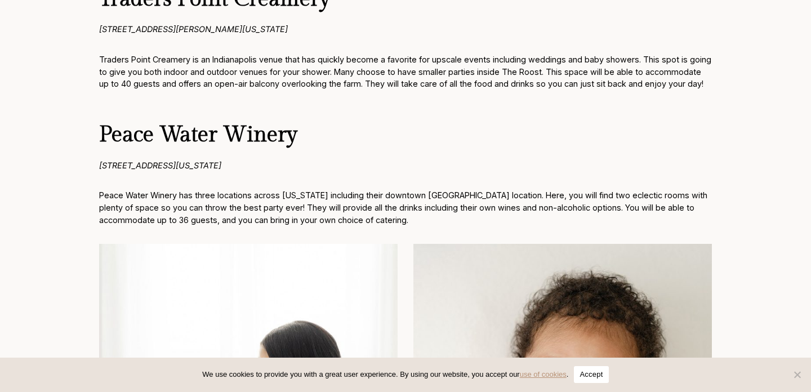
scroll to position [1169, 0]
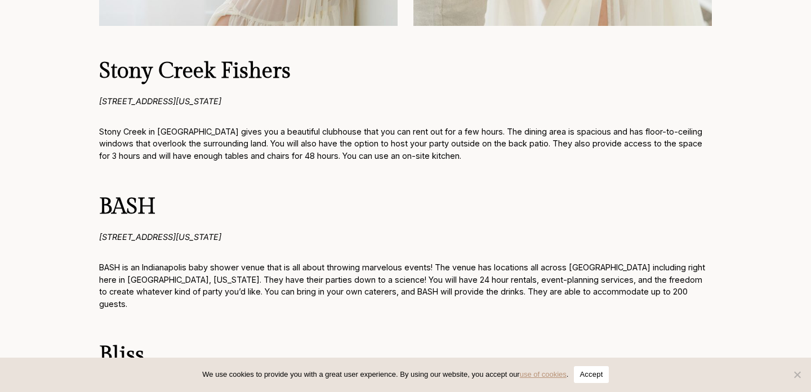
scroll to position [2731, 0]
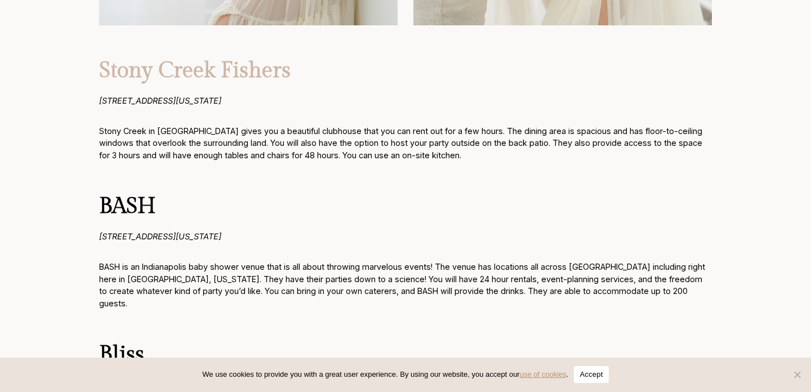
click at [229, 72] on strong "Stony Creek Fishers" at bounding box center [195, 70] width 192 height 25
click at [186, 71] on strong "Stony Creek Fishers" at bounding box center [195, 70] width 192 height 25
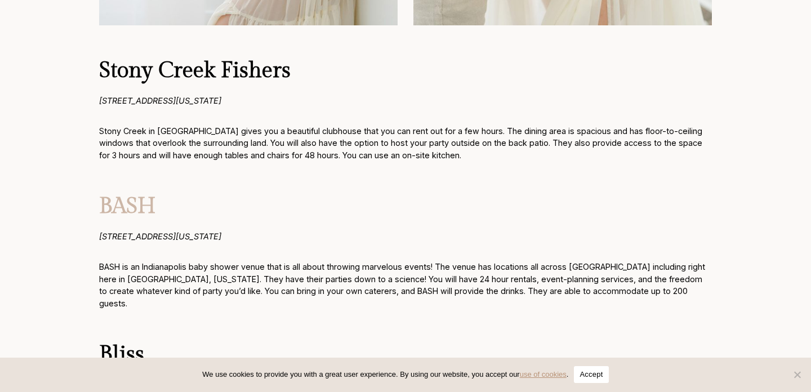
click at [112, 206] on strong "BASH" at bounding box center [127, 206] width 56 height 25
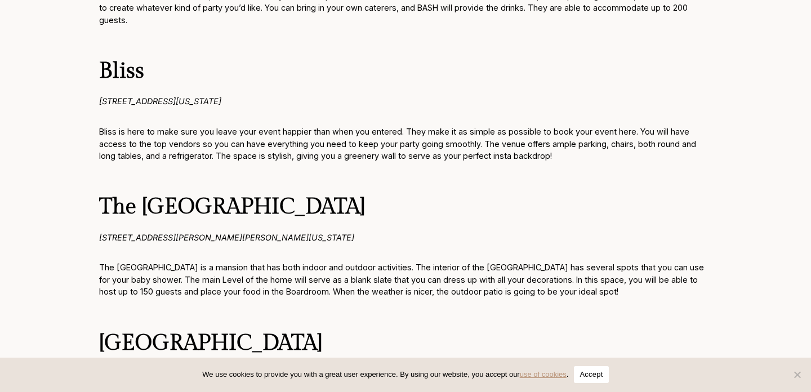
scroll to position [3016, 0]
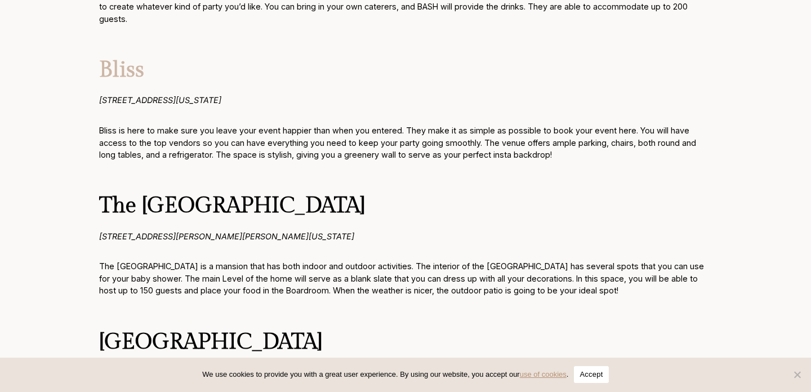
click at [136, 66] on strong "Bliss" at bounding box center [121, 69] width 45 height 25
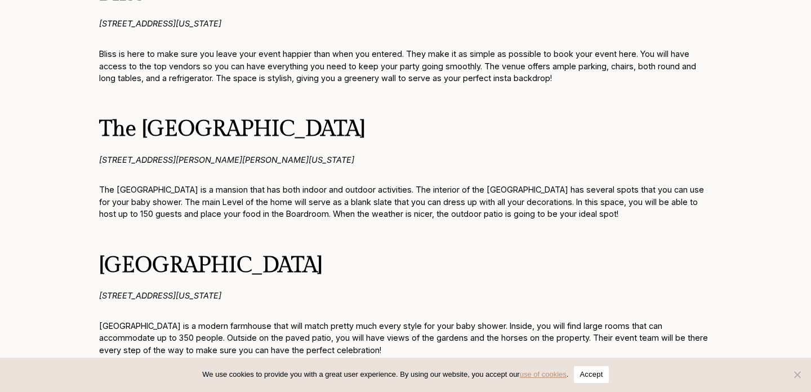
scroll to position [3094, 0]
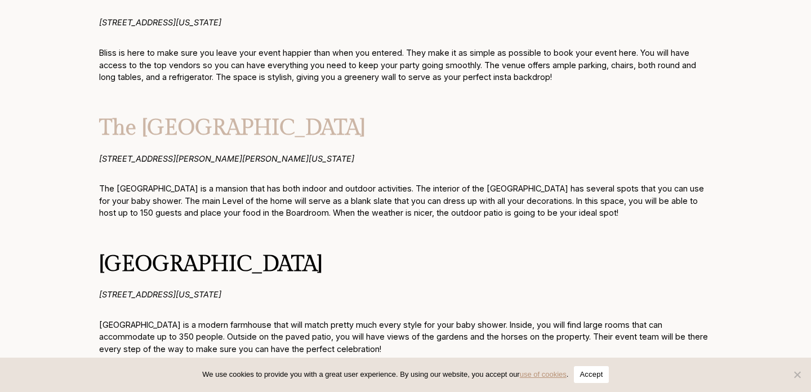
click at [225, 118] on strong "The [GEOGRAPHIC_DATA]" at bounding box center [232, 128] width 266 height 25
